Goal: Information Seeking & Learning: Learn about a topic

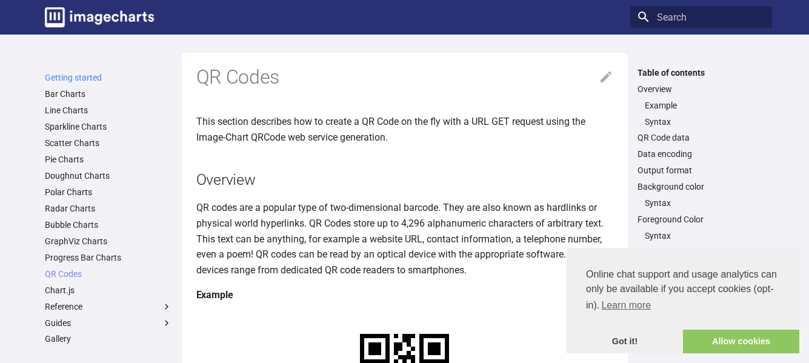
click at [65, 78] on link "Getting started" at bounding box center [108, 77] width 127 height 11
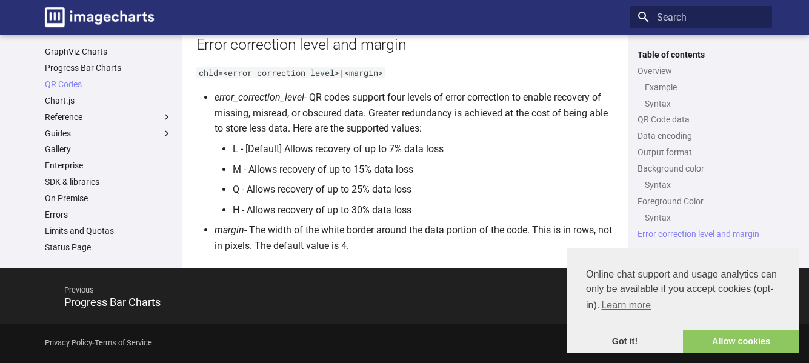
scroll to position [203, 0]
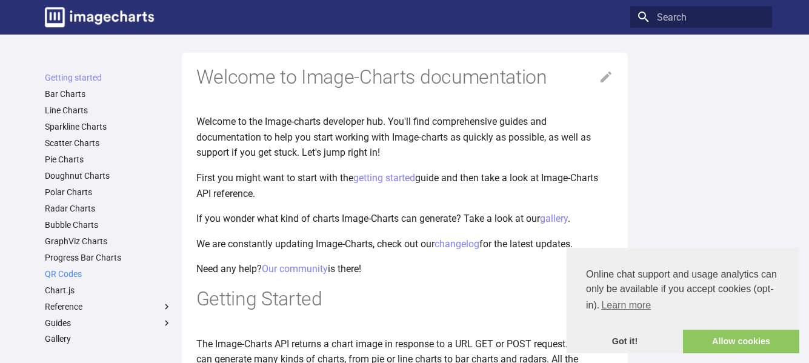
click at [67, 270] on link "QR Codes" at bounding box center [108, 273] width 127 height 11
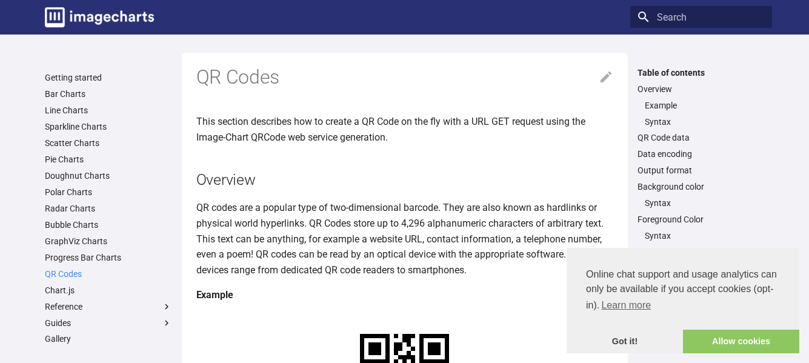
click at [67, 270] on link "QR Codes" at bounding box center [108, 273] width 127 height 11
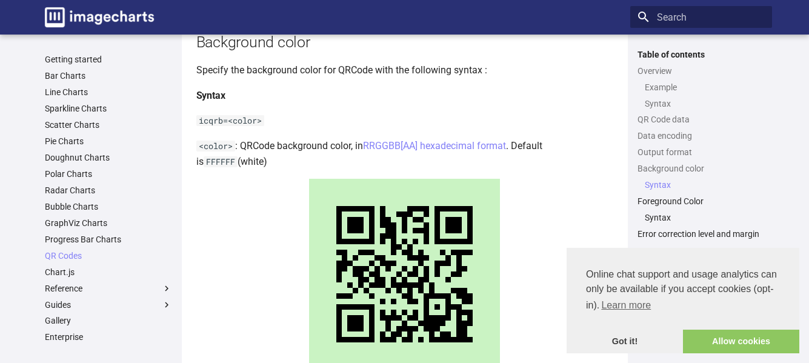
scroll to position [1757, 0]
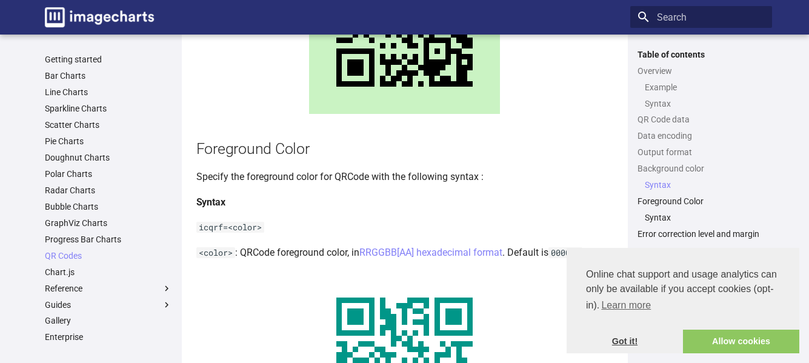
click at [631, 340] on link "Got it!" at bounding box center [624, 342] width 116 height 24
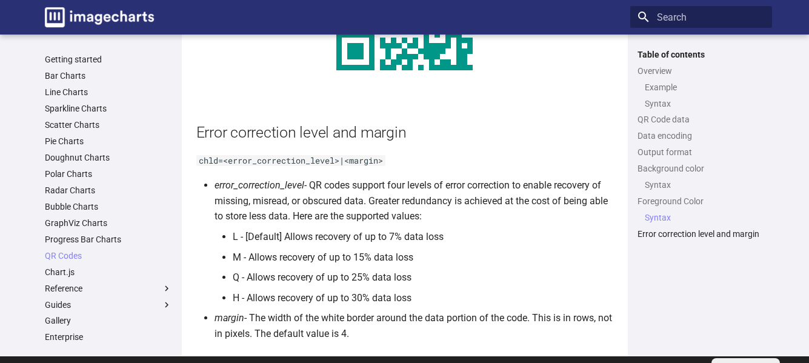
scroll to position [2239, 0]
